Goal: Task Accomplishment & Management: Complete application form

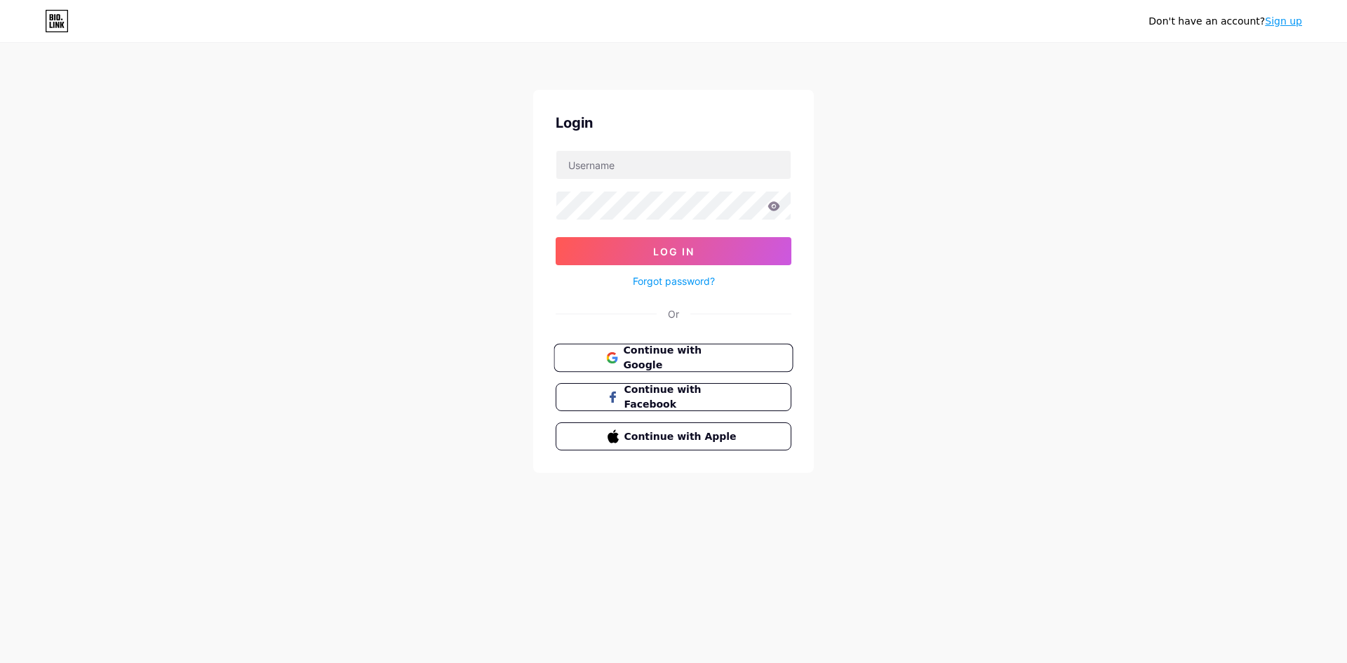
click at [636, 363] on span "Continue with Google" at bounding box center [681, 358] width 117 height 30
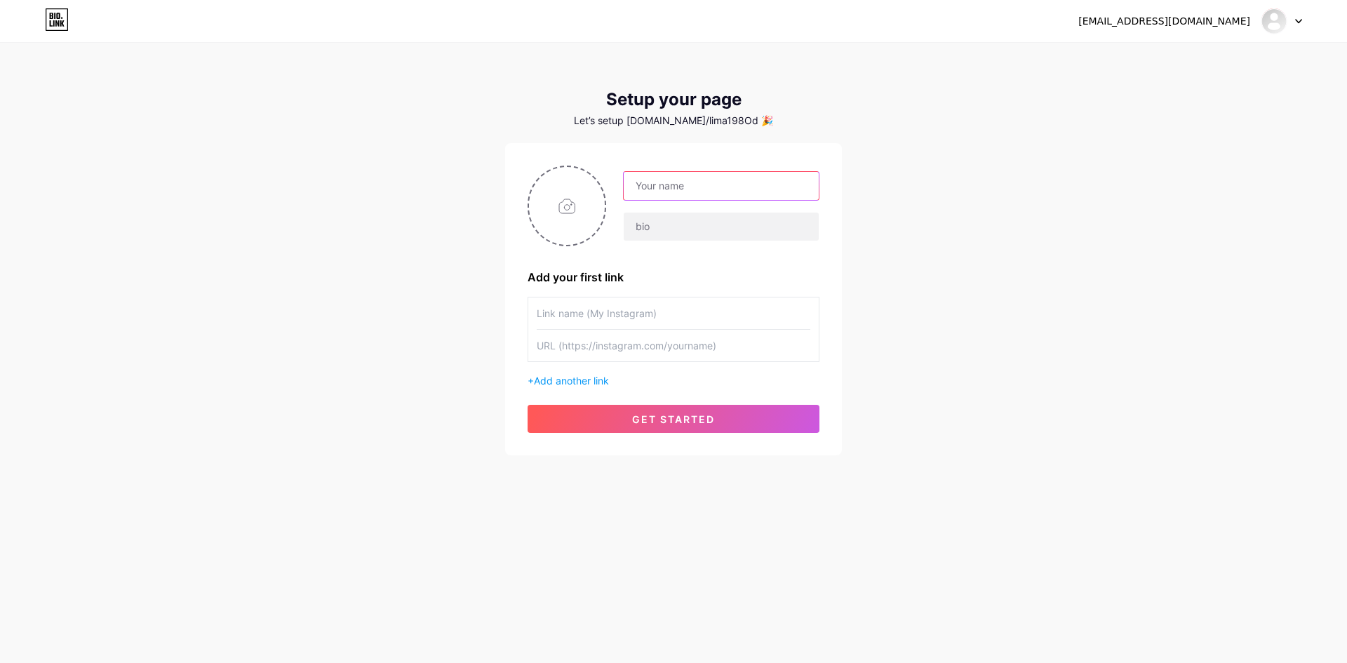
click at [663, 180] on input "text" at bounding box center [721, 186] width 195 height 28
type input "[EMAIL_ADDRESS][DOMAIN_NAME]"
click at [762, 175] on input "[EMAIL_ADDRESS][DOMAIN_NAME]" at bounding box center [721, 186] width 195 height 28
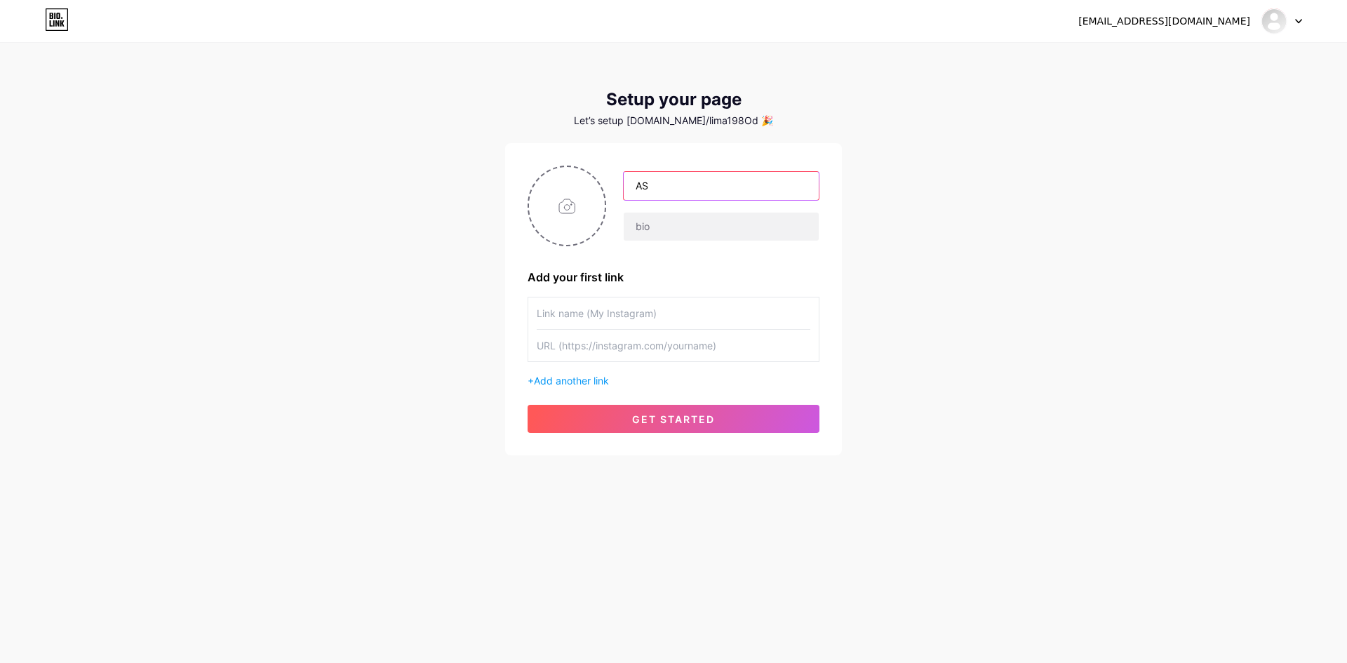
type input "A"
type input "asustotopalingcuan"
click at [543, 218] on input "file" at bounding box center [567, 206] width 76 height 78
type input "C:\fakepath\asus_pp.png"
click at [629, 313] on input "text" at bounding box center [674, 313] width 274 height 32
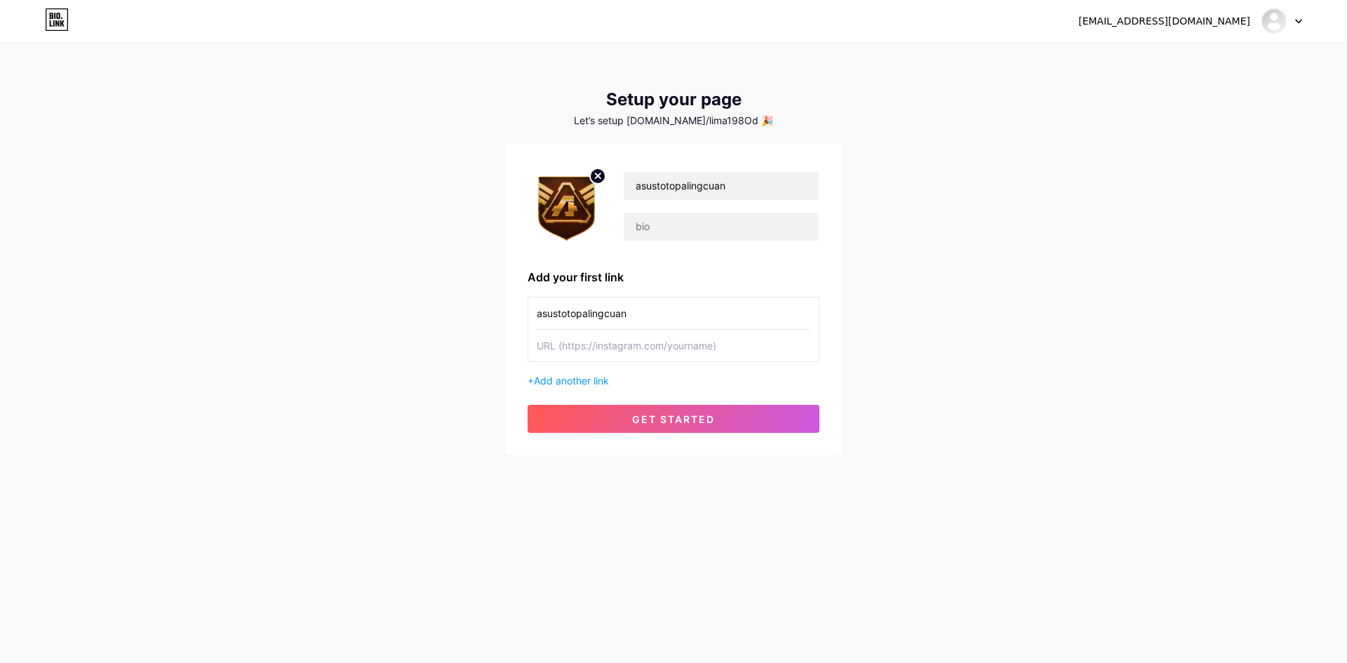
type input "asustotopalingcuan"
click at [629, 330] on input "text" at bounding box center [674, 346] width 274 height 32
paste input "[URL][DOMAIN_NAME]"
type input "[URL][DOMAIN_NAME]"
click at [669, 410] on button "get started" at bounding box center [674, 419] width 292 height 28
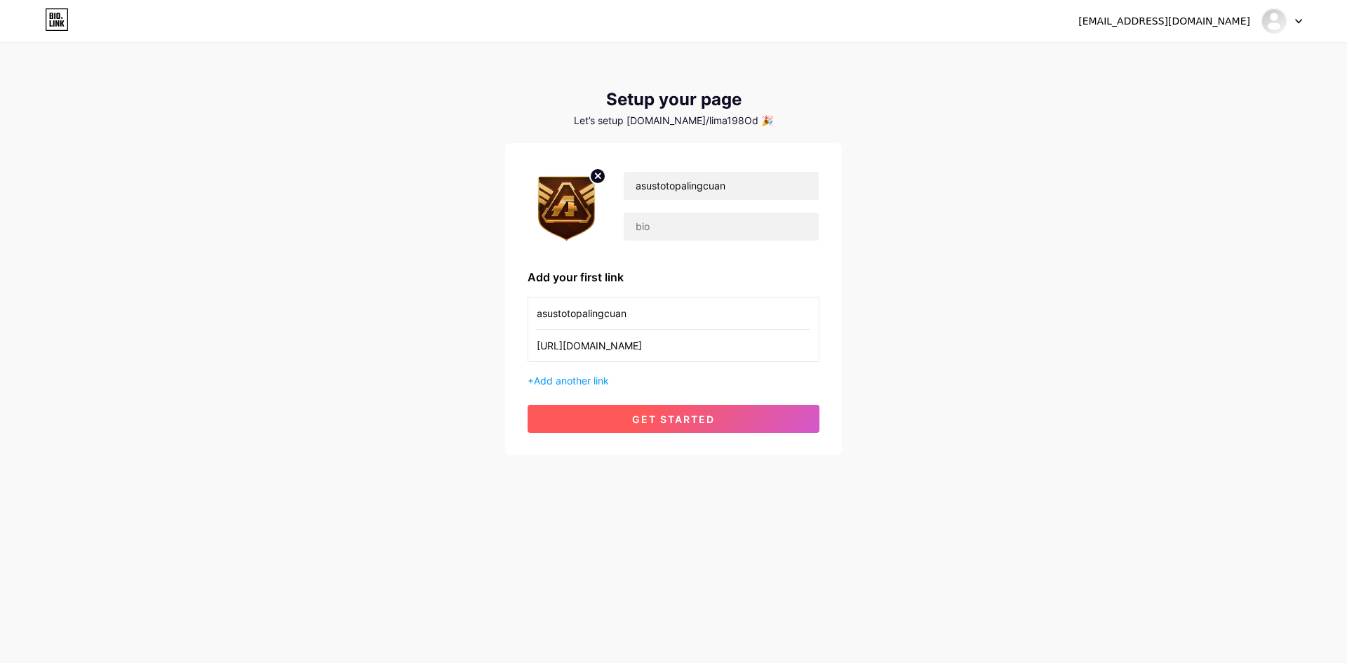
click at [676, 412] on button "get started" at bounding box center [674, 419] width 292 height 28
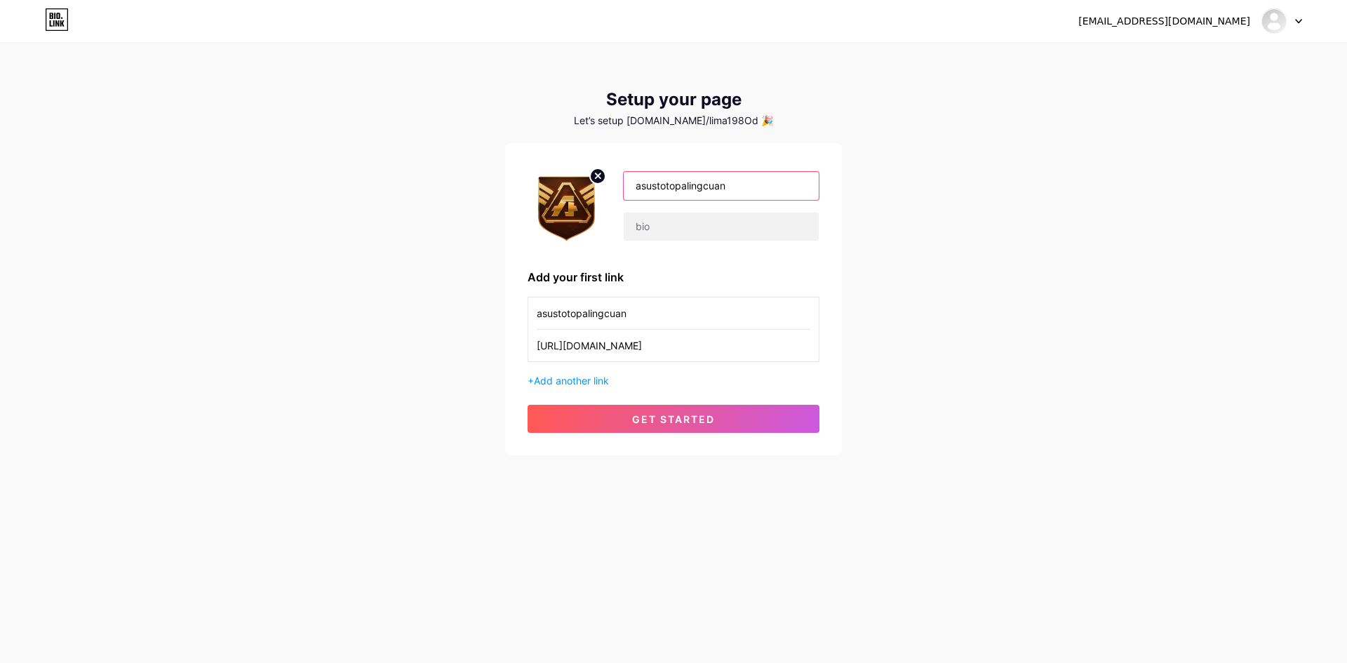
click at [779, 199] on input "asustotopalingcuan" at bounding box center [721, 186] width 195 height 28
click at [779, 199] on input "text" at bounding box center [721, 186] width 195 height 28
click at [655, 175] on input "text" at bounding box center [721, 186] width 195 height 28
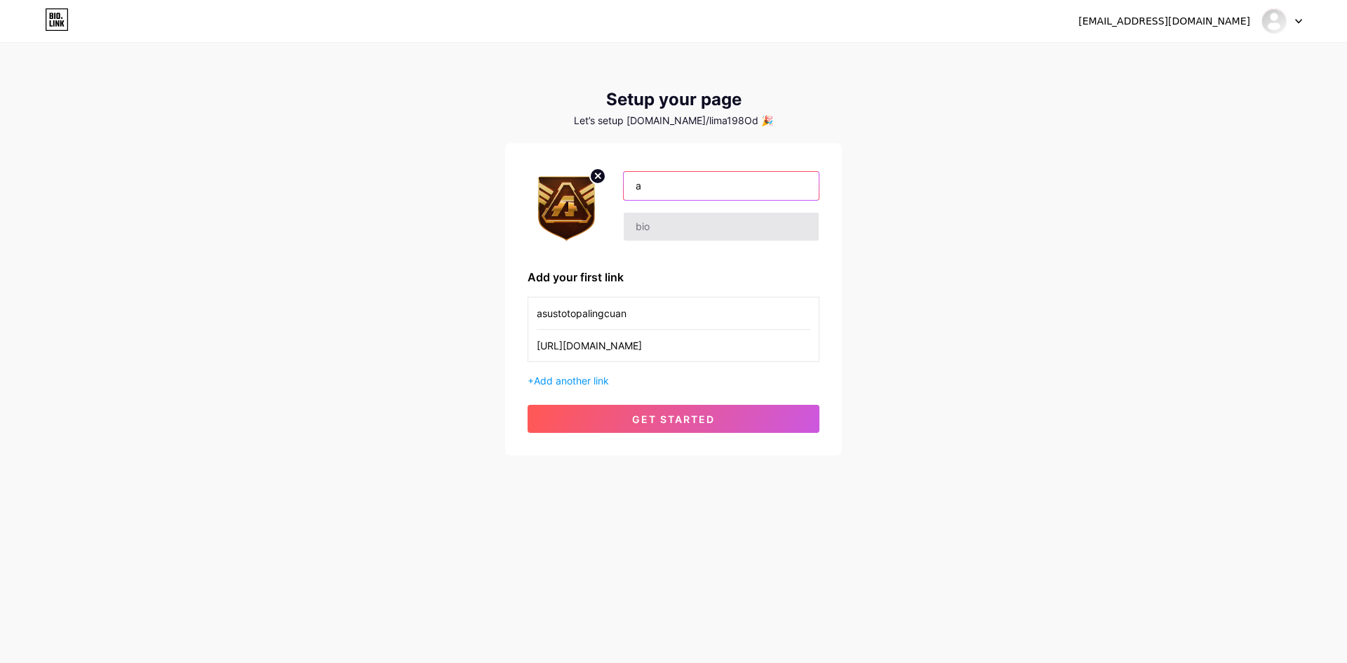
type input "asustotopalingcuan"
click at [742, 203] on div "asustotopalingcuan" at bounding box center [712, 206] width 213 height 70
click at [737, 193] on input "asustotopalingcuan" at bounding box center [721, 186] width 195 height 28
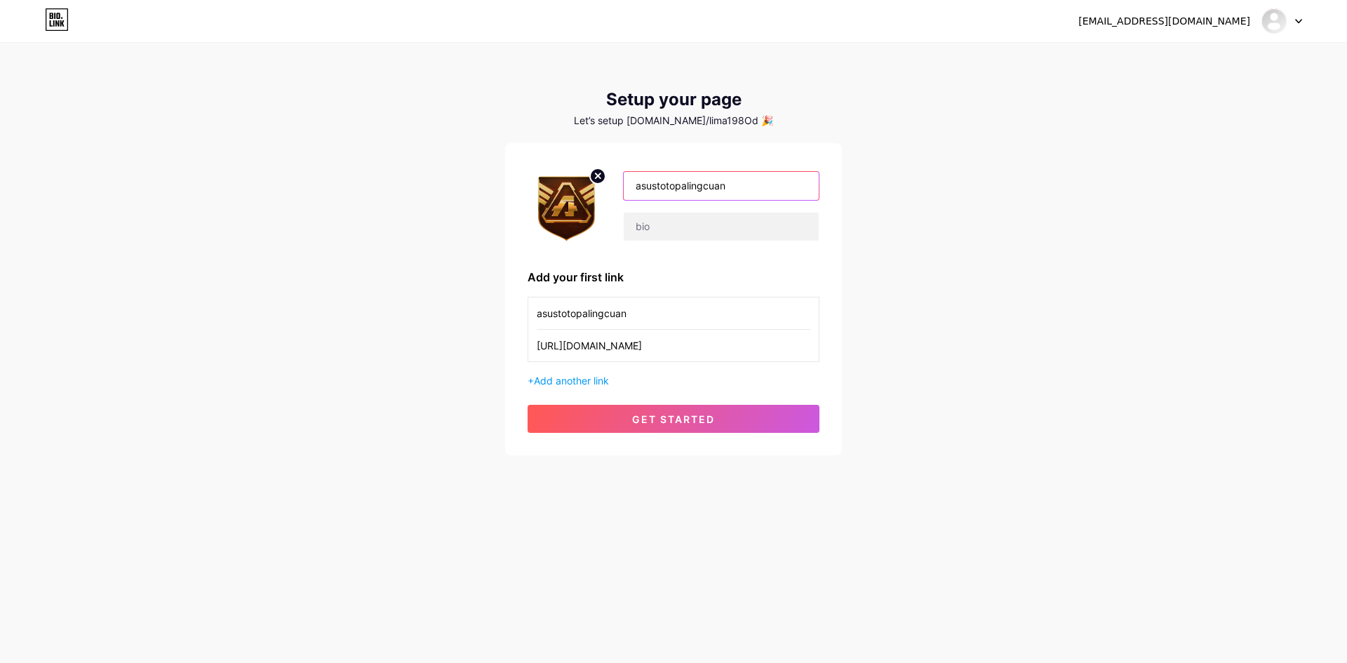
click at [737, 193] on input "asustotopalingcuan" at bounding box center [721, 186] width 195 height 28
click at [737, 186] on input "text" at bounding box center [721, 186] width 195 height 28
type input "asustotortppalinggacor"
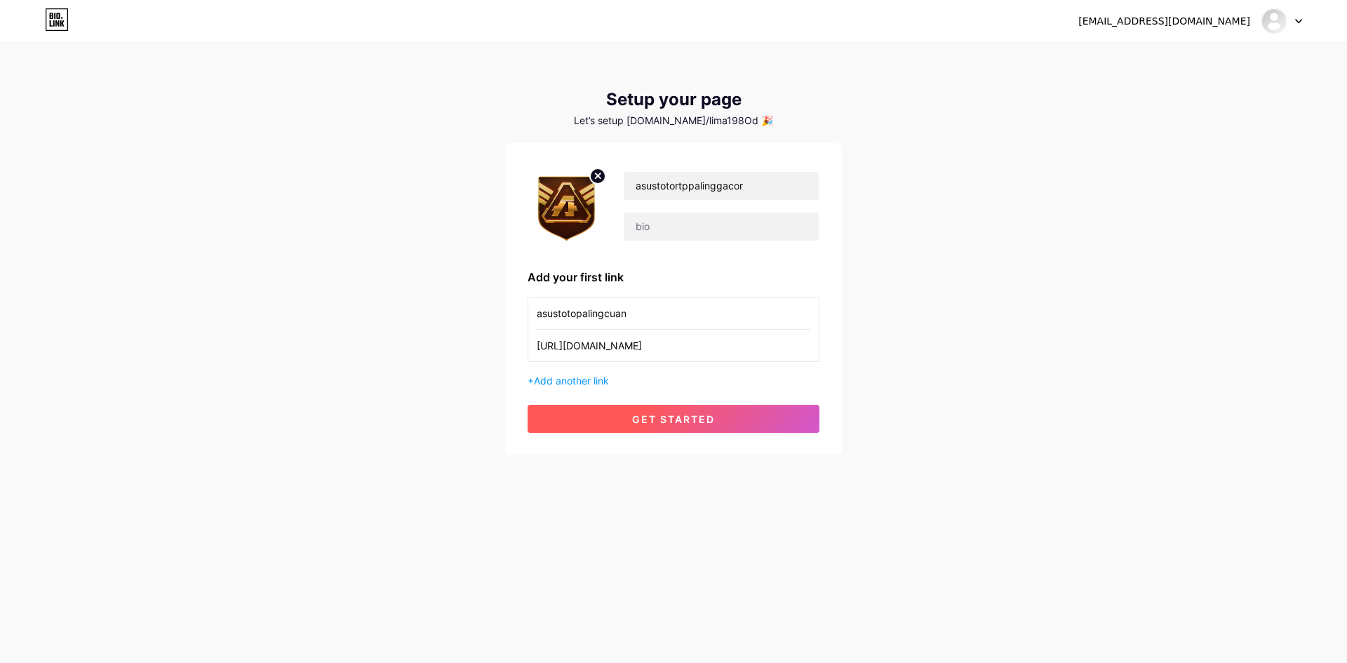
click at [675, 426] on button "get started" at bounding box center [674, 419] width 292 height 28
